Goal: Transaction & Acquisition: Purchase product/service

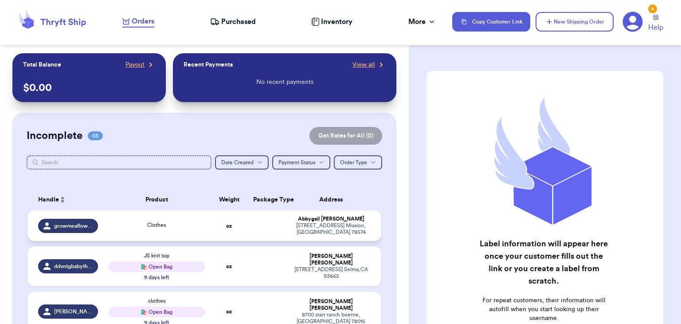
click at [196, 231] on td "Clothes" at bounding box center [156, 225] width 106 height 31
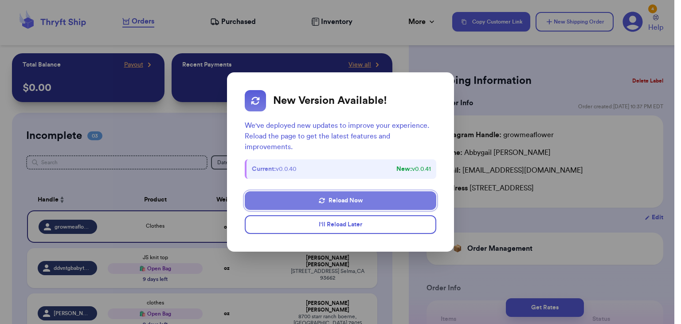
click at [337, 197] on button "Reload Now" at bounding box center [341, 200] width 192 height 19
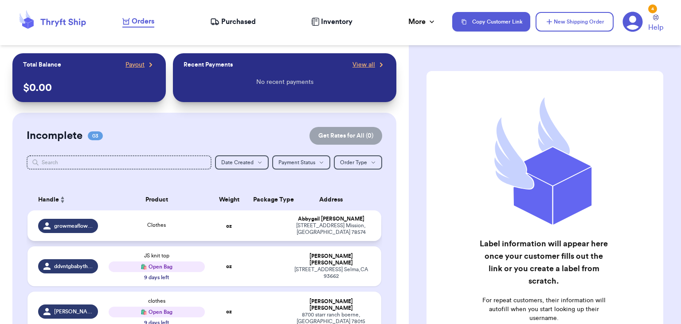
click at [222, 231] on td "oz" at bounding box center [229, 225] width 38 height 31
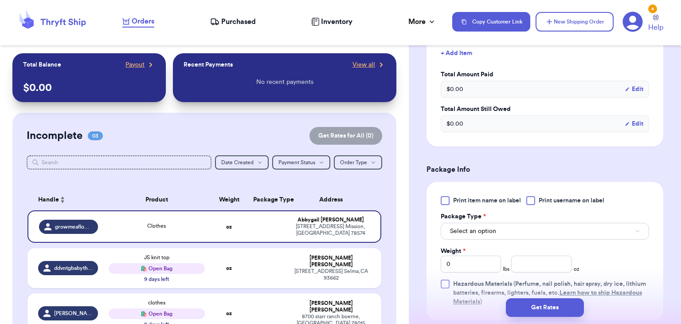
scroll to position [309, 0]
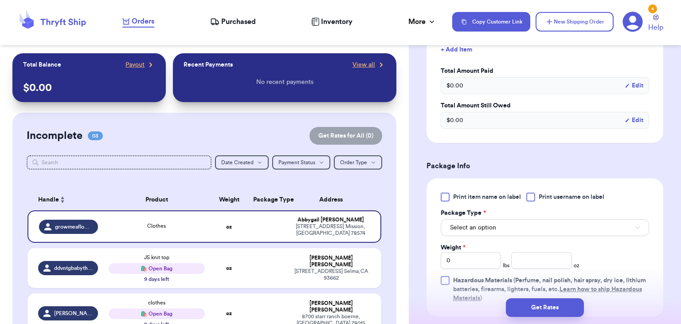
click at [529, 197] on div at bounding box center [530, 196] width 9 height 9
click at [0, 0] on input "Print username on label" at bounding box center [0, 0] width 0 height 0
click at [522, 222] on button "Select an option" at bounding box center [545, 227] width 208 height 17
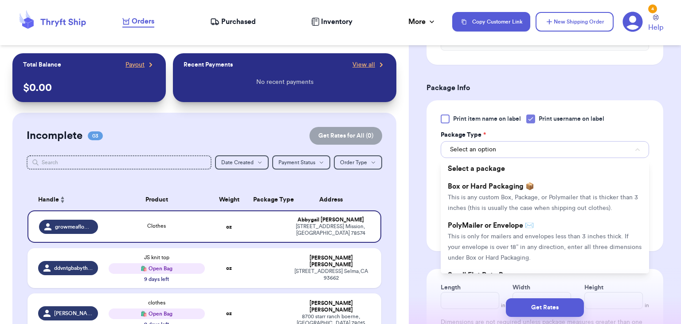
scroll to position [388, 0]
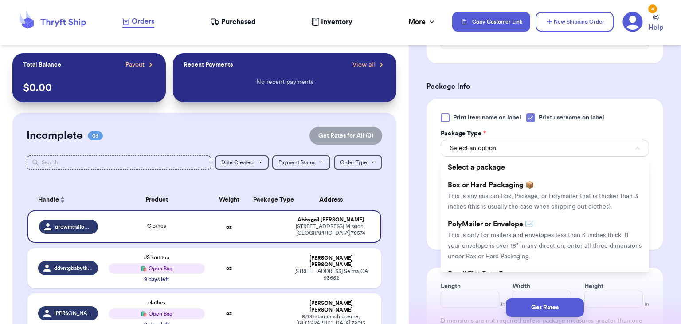
click at [522, 222] on span "PolyMailer or Envelope ✉️" at bounding box center [491, 223] width 86 height 7
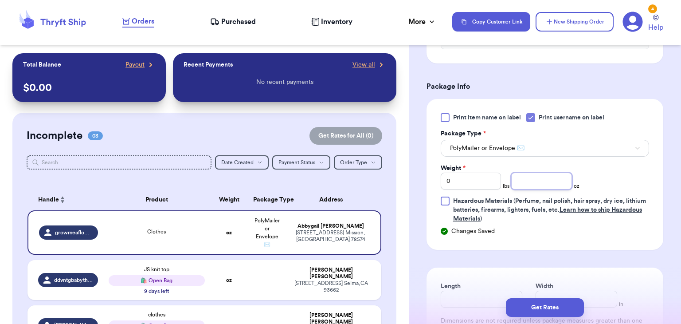
click at [535, 179] on input "number" at bounding box center [541, 181] width 61 height 17
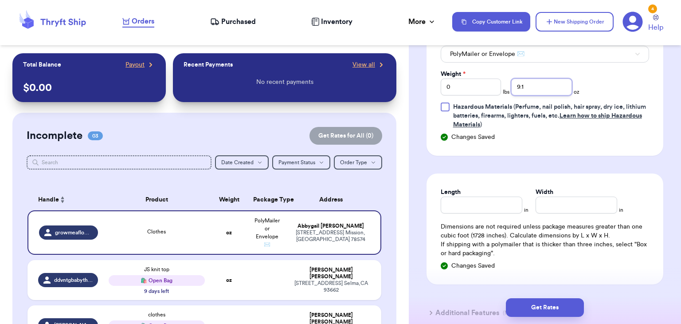
scroll to position [497, 0]
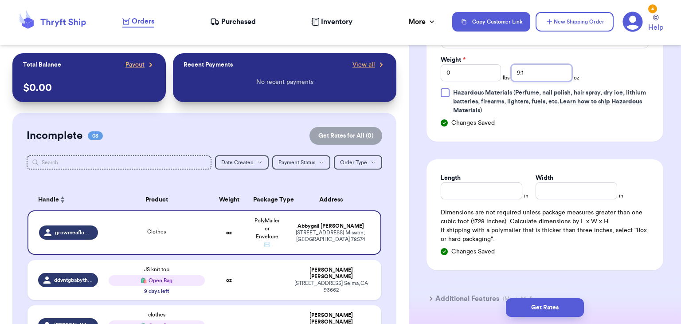
type input "9.1"
click at [447, 186] on input "Length" at bounding box center [482, 190] width 82 height 17
type input "10"
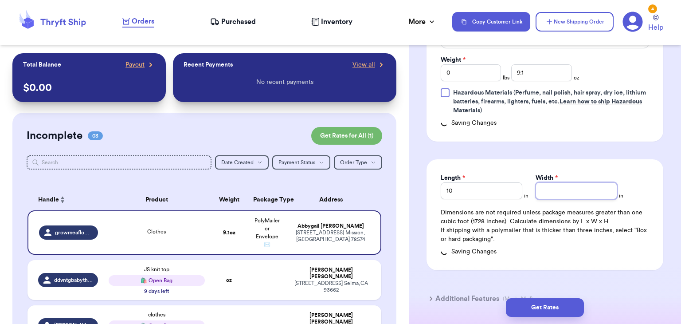
click at [551, 184] on input "Width *" at bounding box center [577, 190] width 82 height 17
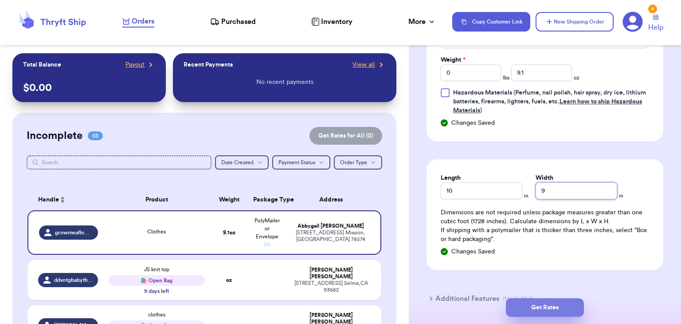
type input "9"
click at [536, 311] on button "Get Rates" at bounding box center [545, 307] width 78 height 19
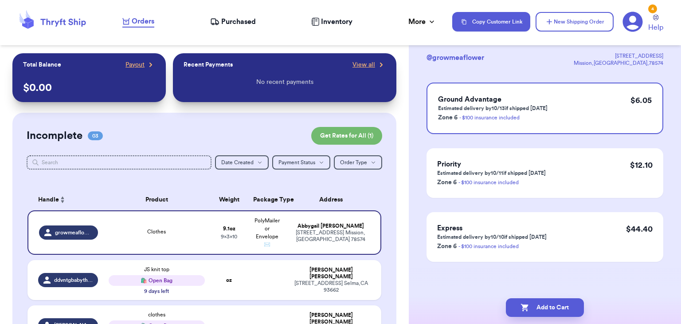
scroll to position [0, 0]
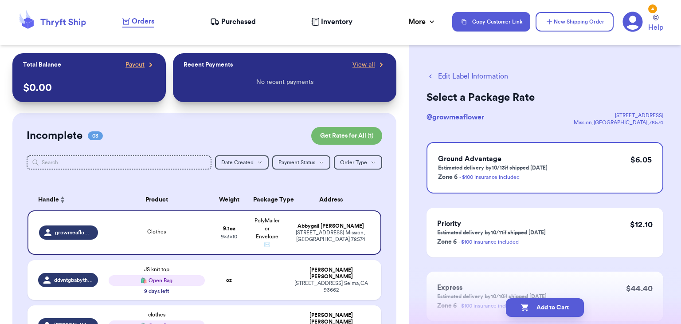
click at [536, 311] on button "Add to Cart" at bounding box center [545, 307] width 78 height 19
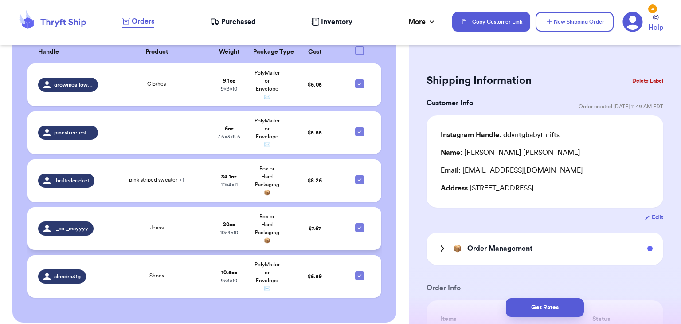
scroll to position [341, 0]
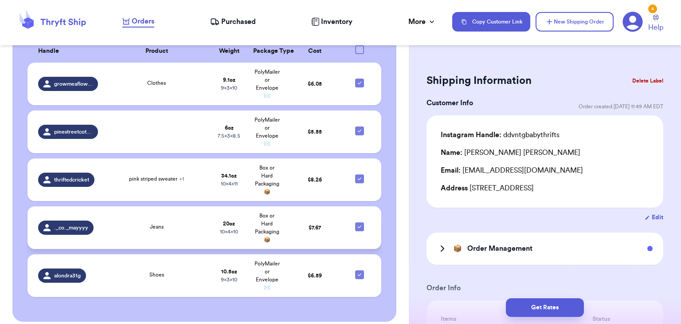
click at [180, 202] on table "Handle Product Weight Package Type Cost growmeaflower Clothes 9.1 oz 9 x 3 x 10…" at bounding box center [205, 171] width 356 height 273
